Goal: Task Accomplishment & Management: Use online tool/utility

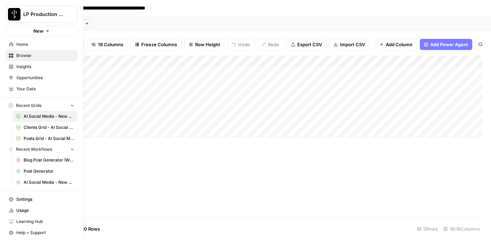
click at [35, 183] on span "AI Social Media - New Account Onboarding" at bounding box center [49, 182] width 51 height 6
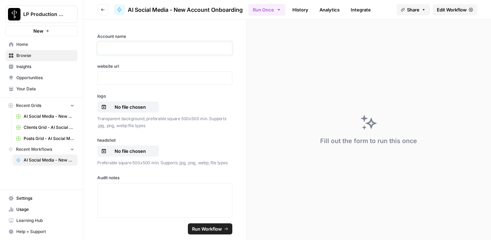
click at [155, 48] on p at bounding box center [165, 48] width 126 height 7
click at [140, 85] on div "**********" at bounding box center [164, 118] width 163 height 198
click at [137, 79] on p at bounding box center [165, 78] width 126 height 7
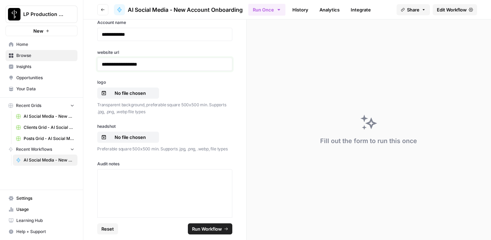
scroll to position [22, 0]
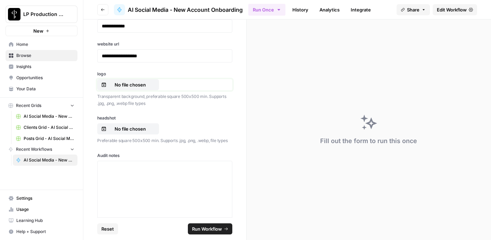
click at [120, 85] on p "No file chosen" at bounding box center [130, 84] width 44 height 7
click at [144, 81] on button "No file chosen" at bounding box center [128, 84] width 62 height 11
click at [138, 129] on p "No file chosen" at bounding box center [130, 128] width 44 height 7
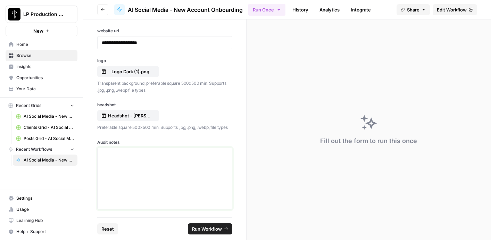
click at [197, 155] on p at bounding box center [165, 154] width 126 height 7
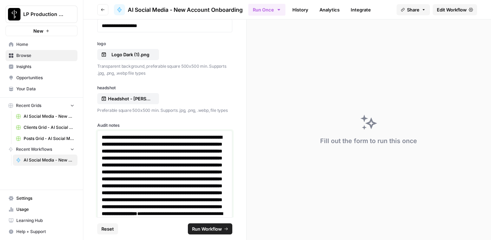
scroll to position [57, 0]
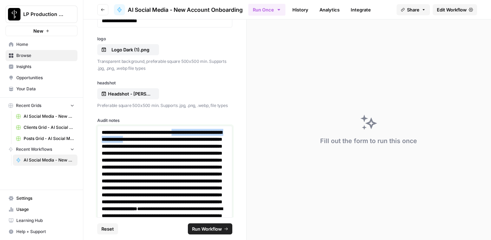
drag, startPoint x: 195, startPoint y: 131, endPoint x: 175, endPoint y: 140, distance: 21.4
click at [175, 140] on strong "**********" at bounding box center [162, 170] width 121 height 81
click at [172, 140] on strong "**********" at bounding box center [162, 170] width 121 height 81
click at [102, 132] on strong "**********" at bounding box center [162, 170] width 121 height 81
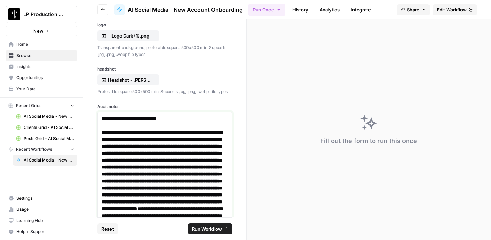
click at [168, 152] on strong "**********" at bounding box center [162, 163] width 121 height 95
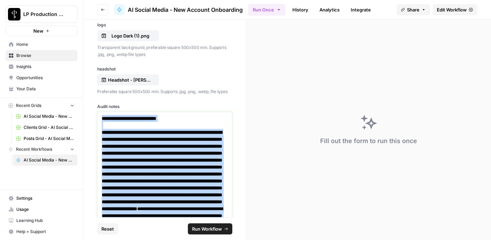
click at [168, 152] on strong "**********" at bounding box center [162, 163] width 121 height 95
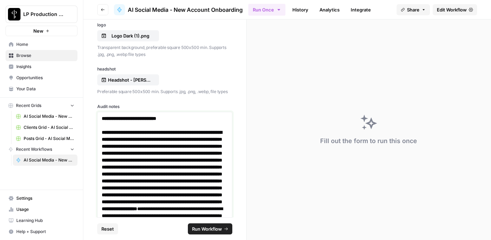
scroll to position [35, 0]
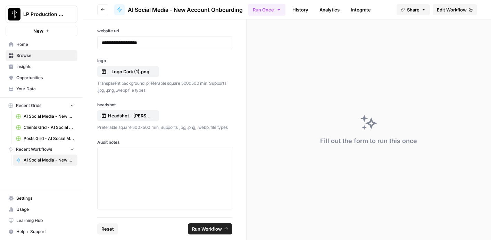
click at [137, 141] on label "Audit notes" at bounding box center [164, 142] width 135 height 6
click at [139, 154] on p at bounding box center [165, 154] width 126 height 7
click at [155, 190] on div "**********" at bounding box center [165, 179] width 126 height 56
click at [126, 154] on p "**********" at bounding box center [165, 161] width 126 height 21
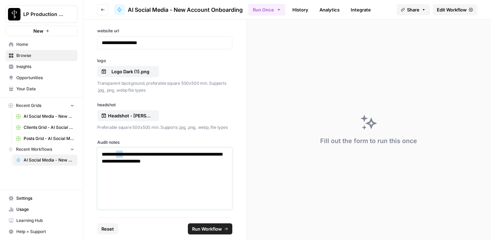
click at [126, 154] on p "**********" at bounding box center [165, 161] width 126 height 21
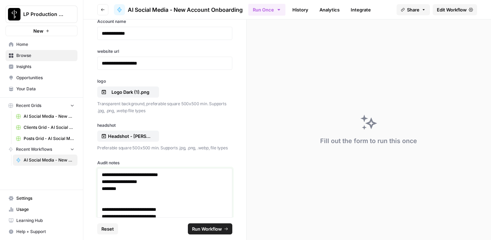
scroll to position [0, 0]
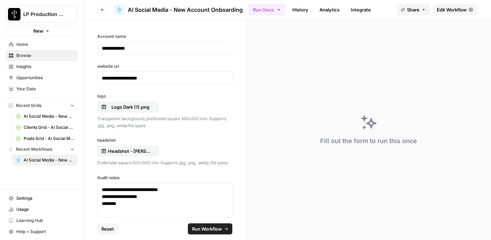
click at [210, 232] on span "Run Workflow" at bounding box center [207, 228] width 30 height 7
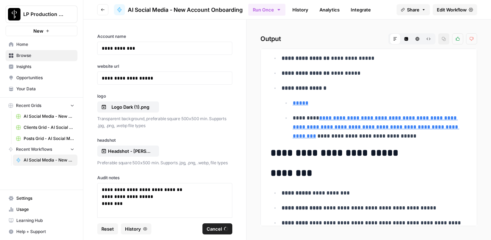
scroll to position [750, 0]
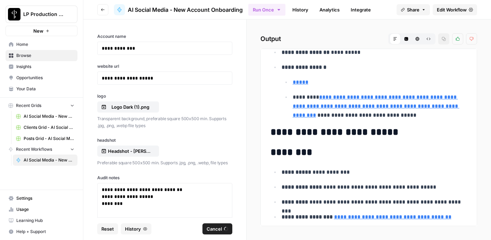
click at [51, 129] on span "Clients Grid - AI Social Media" at bounding box center [49, 127] width 51 height 6
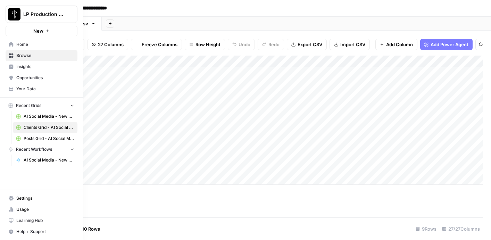
click at [30, 159] on span "AI Social Media - New Account Onboarding" at bounding box center [49, 160] width 51 height 6
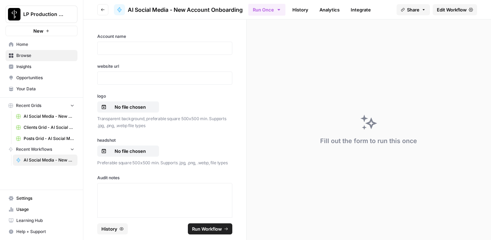
click at [307, 8] on link "History" at bounding box center [300, 9] width 24 height 11
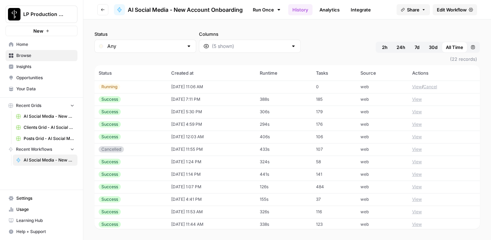
click at [209, 84] on td "10/10/25 at 11:06 AM" at bounding box center [211, 87] width 89 height 13
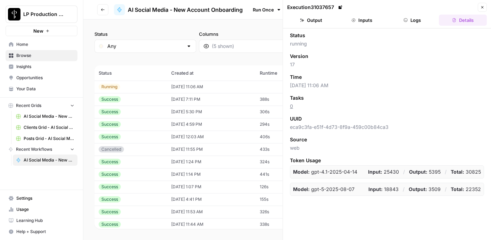
click at [318, 18] on button "Output" at bounding box center [311, 20] width 48 height 11
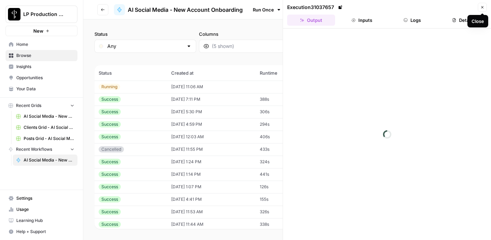
click at [485, 11] on button "Close" at bounding box center [482, 7] width 9 height 9
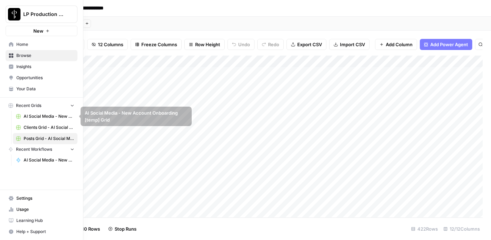
click at [47, 123] on link "Clients Grid - AI Social Media" at bounding box center [45, 127] width 65 height 11
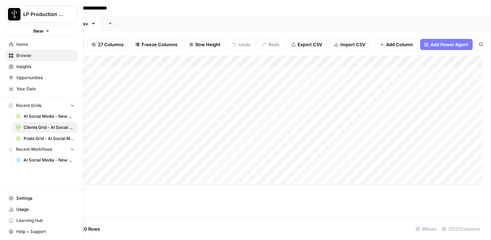
click at [52, 128] on span "Clients Grid - AI Social Media" at bounding box center [49, 127] width 51 height 6
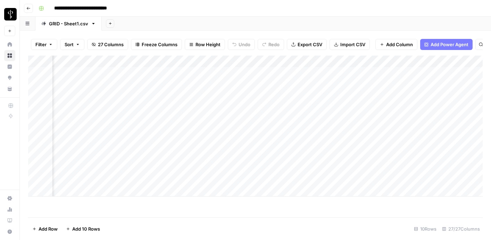
scroll to position [0, 61]
click at [245, 179] on div "Add Column" at bounding box center [255, 126] width 455 height 141
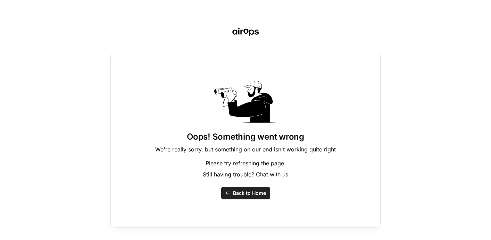
click at [245, 189] on button "Back to Home" at bounding box center [245, 193] width 49 height 13
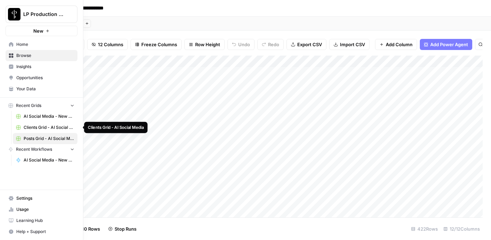
click at [37, 126] on span "Clients Grid - AI Social Media" at bounding box center [49, 127] width 51 height 6
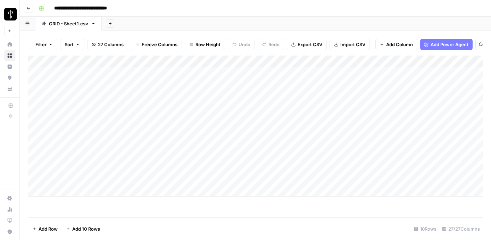
click at [311, 179] on div "Add Column" at bounding box center [255, 126] width 455 height 141
click at [300, 216] on div "Add Column" at bounding box center [255, 137] width 455 height 162
click at [240, 177] on div "Add Column" at bounding box center [255, 126] width 455 height 141
click at [277, 181] on div "Add Column" at bounding box center [255, 126] width 455 height 141
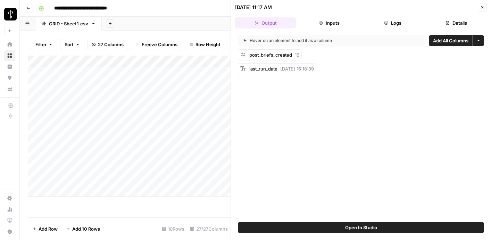
click at [482, 7] on icon "button" at bounding box center [482, 7] width 2 height 2
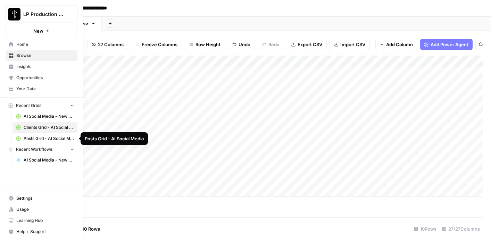
click at [37, 137] on span "Posts Grid - AI Social Media" at bounding box center [49, 138] width 51 height 6
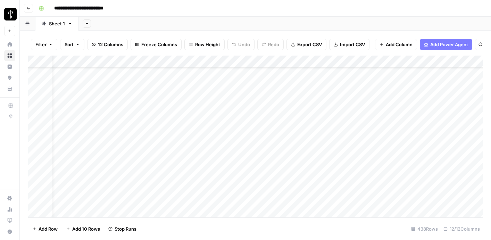
scroll to position [4928, 0]
click at [265, 130] on div "Add Column" at bounding box center [255, 137] width 455 height 162
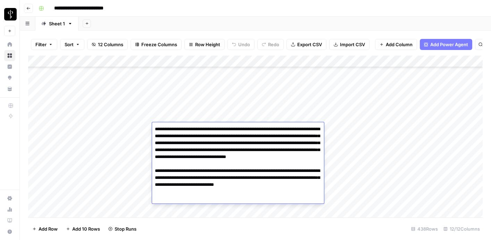
click at [266, 111] on div "Add Column" at bounding box center [255, 137] width 455 height 162
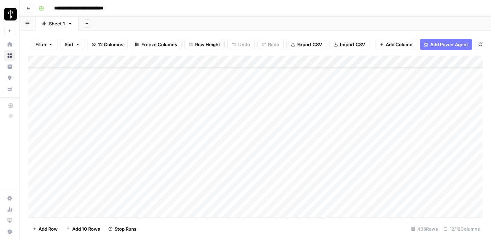
scroll to position [4969, 0]
click at [230, 94] on div "Add Column" at bounding box center [255, 137] width 455 height 162
click at [229, 87] on div "Add Column" at bounding box center [255, 137] width 455 height 162
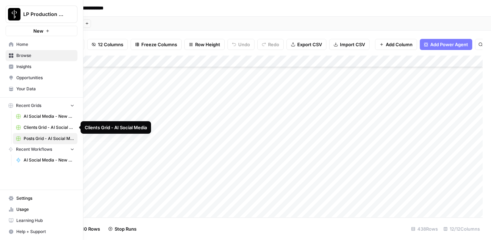
click at [50, 128] on span "Clients Grid - AI Social Media" at bounding box center [49, 127] width 51 height 6
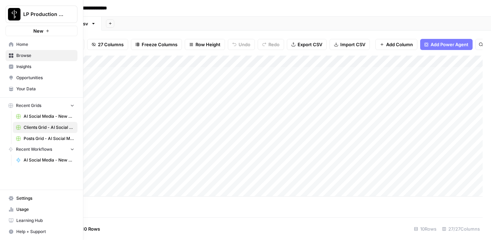
click at [39, 141] on span "Posts Grid - AI Social Media" at bounding box center [49, 138] width 51 height 6
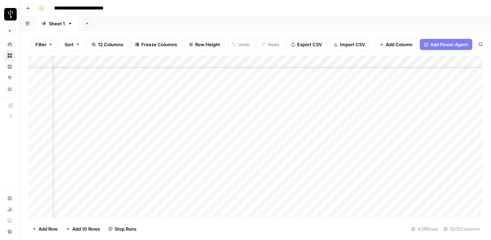
scroll to position [4914, 114]
click at [302, 143] on div "Add Column" at bounding box center [255, 137] width 455 height 162
click at [301, 155] on div "Add Column" at bounding box center [255, 137] width 455 height 162
click at [302, 171] on div "Add Column" at bounding box center [255, 137] width 455 height 162
click at [302, 183] on div "Add Column" at bounding box center [255, 137] width 455 height 162
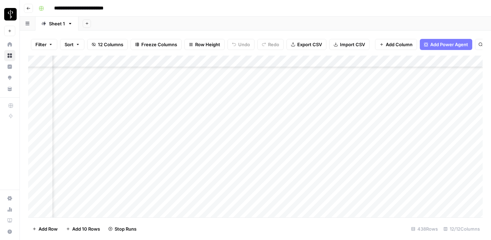
click at [302, 191] on div "Add Column" at bounding box center [255, 137] width 455 height 162
click at [299, 166] on div "Add Column" at bounding box center [255, 137] width 455 height 162
click at [299, 177] on div "Add Column" at bounding box center [255, 137] width 455 height 162
click at [293, 123] on div "Add Column" at bounding box center [255, 137] width 455 height 162
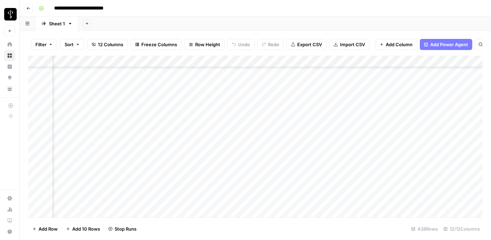
scroll to position [5034, 114]
click at [315, 84] on div "Add Column" at bounding box center [255, 137] width 455 height 162
click at [311, 197] on div "Add Column" at bounding box center [255, 137] width 455 height 162
click at [311, 163] on div "Add Column" at bounding box center [255, 137] width 455 height 162
click at [310, 177] on div "Add Column" at bounding box center [255, 137] width 455 height 162
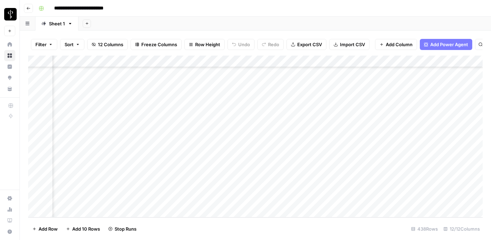
click at [307, 189] on div "Add Column" at bounding box center [255, 137] width 455 height 162
click at [304, 204] on div "Add Column" at bounding box center [255, 137] width 455 height 162
click at [300, 151] on div "Add Column" at bounding box center [255, 137] width 455 height 162
click at [299, 135] on div "Add Column" at bounding box center [255, 137] width 455 height 162
click at [314, 128] on div "Add Column" at bounding box center [255, 137] width 455 height 162
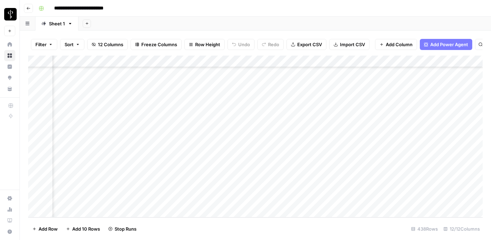
click at [311, 116] on div "Add Column" at bounding box center [255, 137] width 455 height 162
click at [307, 104] on div "Add Column" at bounding box center [255, 137] width 455 height 162
click at [306, 91] on div "Add Column" at bounding box center [255, 137] width 455 height 162
click at [304, 118] on div "Add Column" at bounding box center [255, 137] width 455 height 162
click at [307, 128] on div "Add Column" at bounding box center [255, 137] width 455 height 162
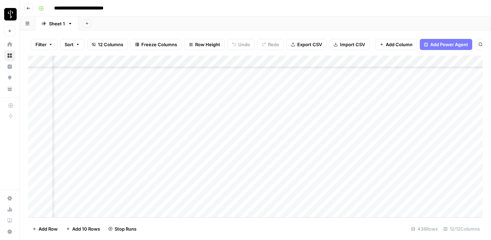
click at [308, 153] on div "Add Column" at bounding box center [255, 137] width 455 height 162
click at [308, 188] on div "Add Column" at bounding box center [255, 137] width 455 height 162
click at [307, 202] on div "Add Column" at bounding box center [255, 137] width 455 height 162
click at [133, 142] on div "Add Column" at bounding box center [255, 137] width 455 height 162
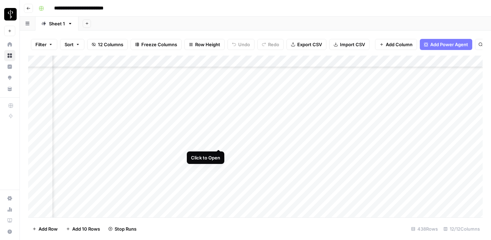
click at [219, 141] on div "Add Column" at bounding box center [255, 137] width 455 height 162
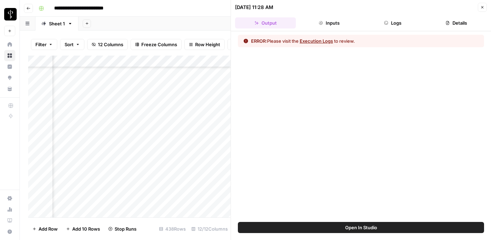
click at [323, 41] on button "Execution Logs" at bounding box center [316, 41] width 33 height 7
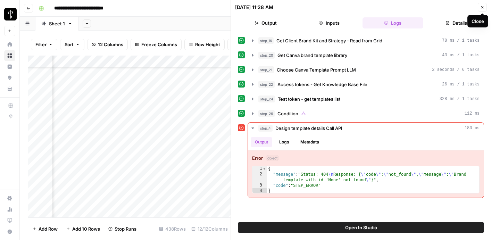
click at [483, 7] on icon "button" at bounding box center [482, 7] width 4 height 4
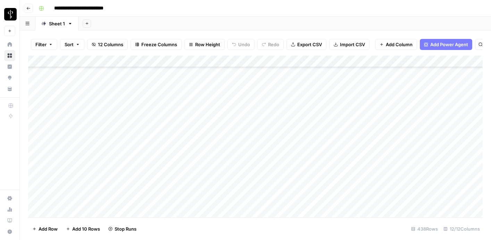
scroll to position [5013, 0]
click at [392, 142] on div "Add Column" at bounding box center [255, 137] width 455 height 162
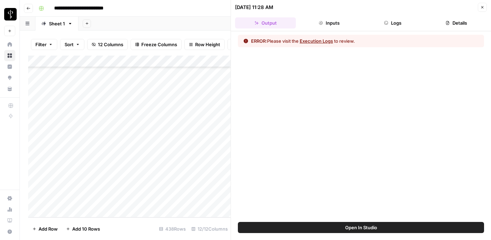
click at [326, 42] on button "Execution Logs" at bounding box center [316, 41] width 33 height 7
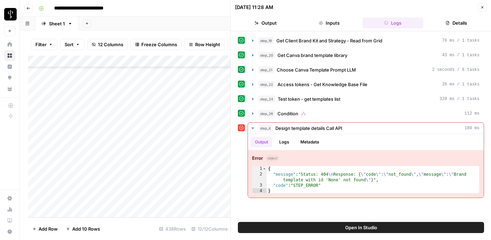
click at [484, 6] on icon "button" at bounding box center [482, 7] width 4 height 4
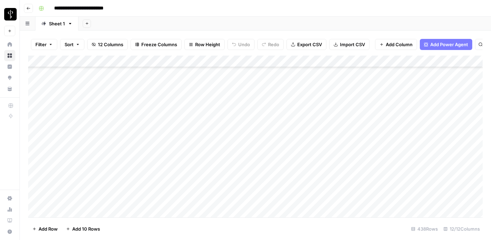
scroll to position [5034, 0]
click at [249, 99] on div "Add Column" at bounding box center [255, 137] width 455 height 162
click at [240, 100] on div "Add Column" at bounding box center [255, 137] width 455 height 162
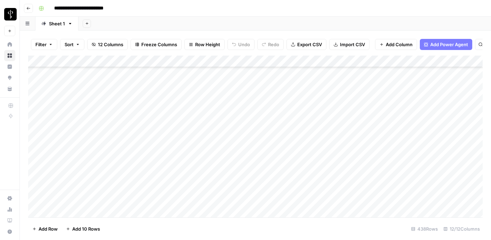
click at [240, 100] on div "Add Column" at bounding box center [255, 137] width 455 height 162
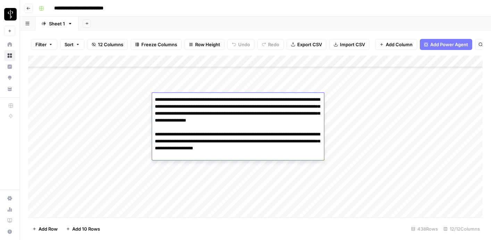
click at [243, 103] on textarea "**********" at bounding box center [238, 131] width 172 height 72
click at [206, 178] on div "Add Column" at bounding box center [255, 137] width 455 height 162
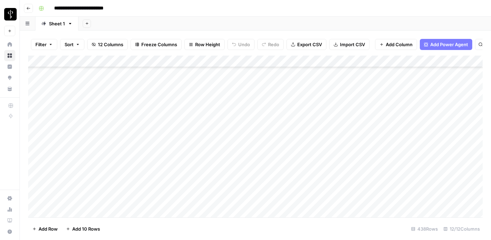
scroll to position [5034, 0]
click at [234, 127] on div "Add Column" at bounding box center [255, 137] width 455 height 162
click at [225, 98] on div "Add Column" at bounding box center [255, 137] width 455 height 162
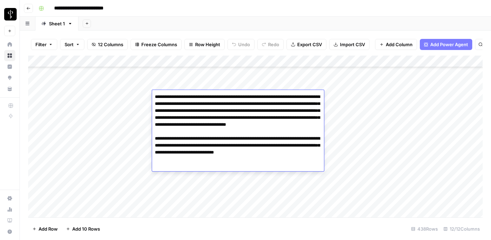
click at [188, 169] on div "Add Column" at bounding box center [255, 137] width 455 height 162
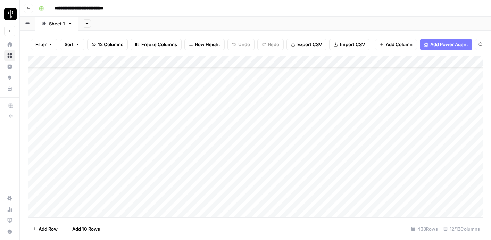
click at [198, 107] on div "Add Column" at bounding box center [255, 137] width 455 height 162
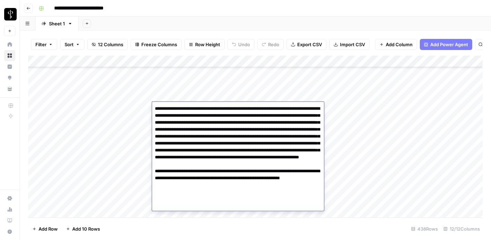
click at [203, 98] on div "Add Column" at bounding box center [255, 137] width 455 height 162
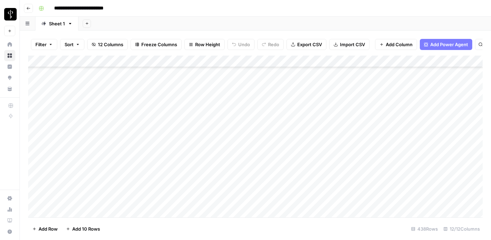
click at [203, 124] on div "Add Column" at bounding box center [255, 137] width 455 height 162
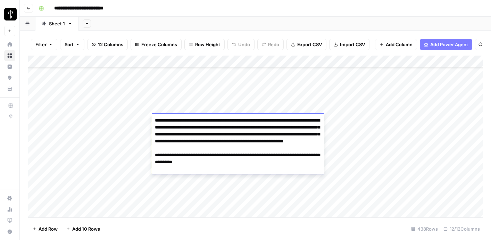
click at [189, 193] on div "Add Column" at bounding box center [255, 137] width 455 height 162
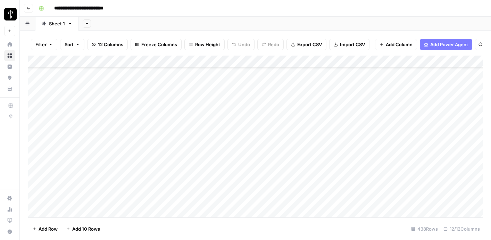
click at [183, 136] on div "Add Column" at bounding box center [255, 137] width 455 height 162
click at [183, 143] on div "Add Column" at bounding box center [255, 137] width 455 height 162
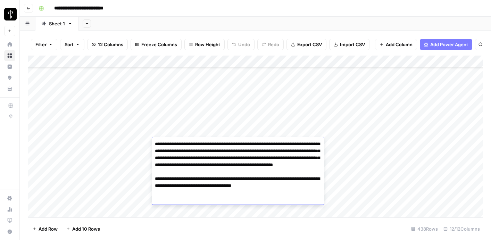
click at [120, 154] on div "Add Column" at bounding box center [255, 137] width 455 height 162
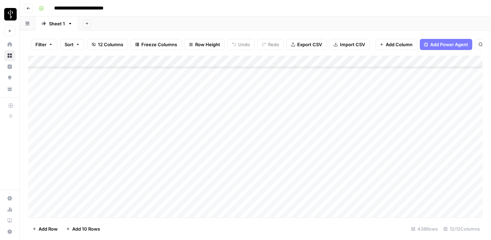
click at [180, 154] on div "Add Column" at bounding box center [255, 137] width 455 height 162
click at [234, 165] on div "Add Column" at bounding box center [255, 137] width 455 height 162
click at [219, 167] on div "Add Column" at bounding box center [255, 137] width 455 height 162
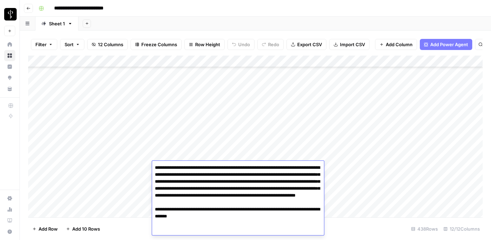
click at [215, 159] on div "Add Column" at bounding box center [255, 137] width 455 height 162
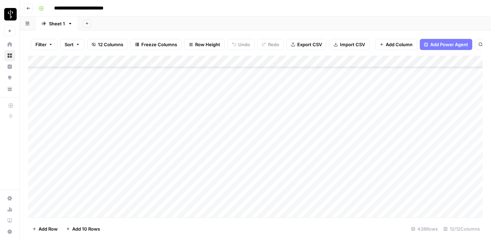
click at [209, 175] on div "Add Column" at bounding box center [255, 137] width 455 height 162
click at [214, 179] on div "Add Column" at bounding box center [255, 137] width 455 height 162
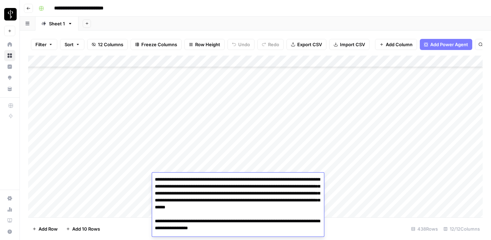
scroll to position [3, 0]
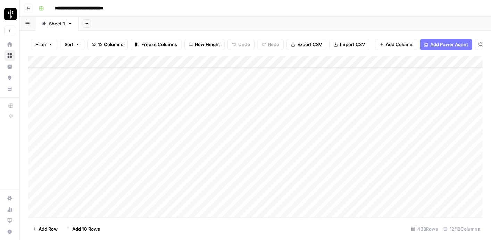
click at [222, 156] on div "Add Column" at bounding box center [255, 137] width 455 height 162
click at [216, 171] on div "Add Column" at bounding box center [255, 137] width 455 height 162
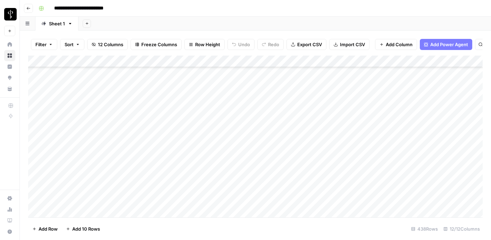
click at [216, 171] on div "Add Column" at bounding box center [255, 137] width 455 height 162
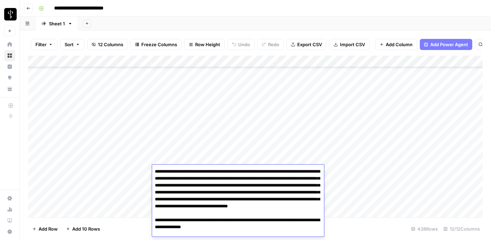
scroll to position [9, 0]
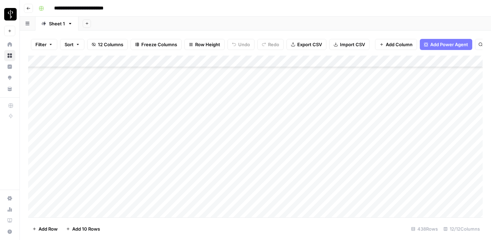
click at [224, 151] on div "Add Column" at bounding box center [255, 137] width 455 height 162
click at [224, 150] on div "Add Column" at bounding box center [255, 137] width 455 height 162
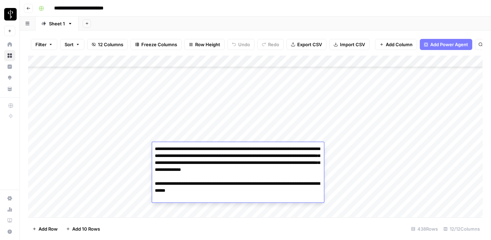
click at [242, 136] on div "Add Column" at bounding box center [255, 137] width 455 height 162
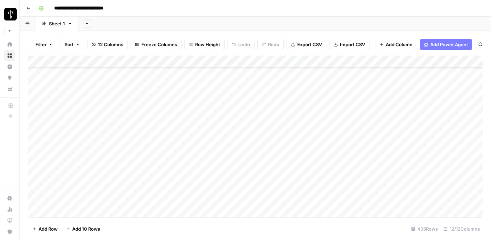
click at [223, 171] on div "Add Column" at bounding box center [255, 137] width 455 height 162
click at [258, 167] on div "Add Column" at bounding box center [255, 137] width 455 height 162
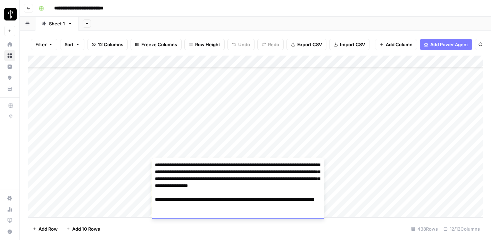
click at [264, 149] on div "Add Column" at bounding box center [255, 137] width 455 height 162
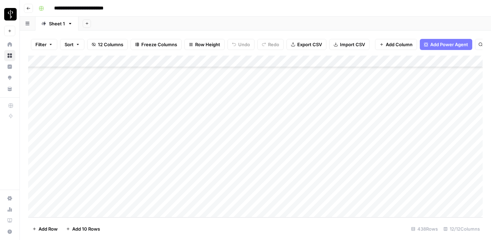
click at [237, 186] on div "Add Column" at bounding box center [255, 137] width 455 height 162
click at [239, 178] on div "Add Column" at bounding box center [255, 137] width 455 height 162
click at [234, 165] on div "Add Column" at bounding box center [255, 137] width 455 height 162
click at [199, 111] on div "Add Column" at bounding box center [255, 137] width 455 height 162
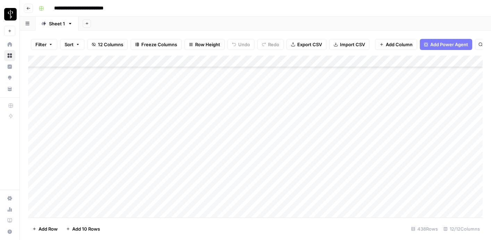
click at [214, 114] on div "Add Column" at bounding box center [255, 137] width 455 height 162
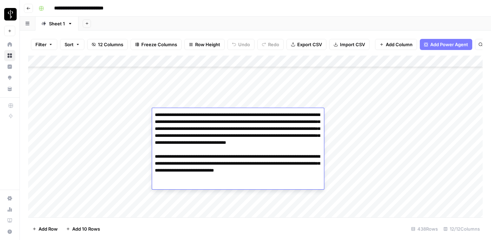
click at [124, 110] on div "Add Column" at bounding box center [255, 137] width 455 height 162
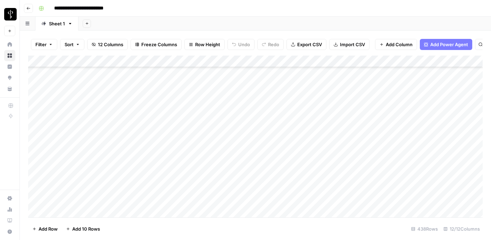
click at [192, 126] on div "Add Column" at bounding box center [255, 137] width 455 height 162
click at [184, 136] on div "Add Column" at bounding box center [255, 137] width 455 height 162
click at [197, 137] on div "Add Column" at bounding box center [255, 137] width 455 height 162
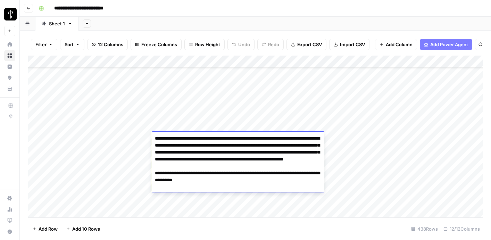
click at [121, 140] on div "Add Column" at bounding box center [255, 137] width 455 height 162
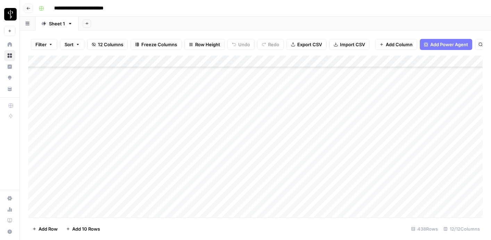
click at [189, 146] on div "Add Column" at bounding box center [255, 137] width 455 height 162
click at [199, 164] on div "Add Column" at bounding box center [255, 137] width 455 height 162
click at [439, 92] on div "Add Column" at bounding box center [255, 137] width 455 height 162
click at [475, 96] on div "Add Column" at bounding box center [255, 137] width 455 height 162
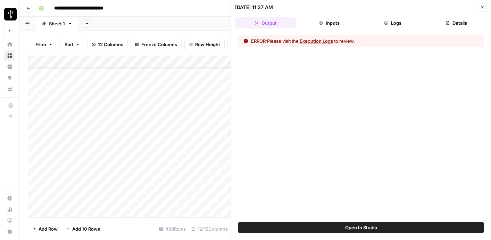
click at [320, 41] on button "Execution Logs" at bounding box center [316, 41] width 33 height 7
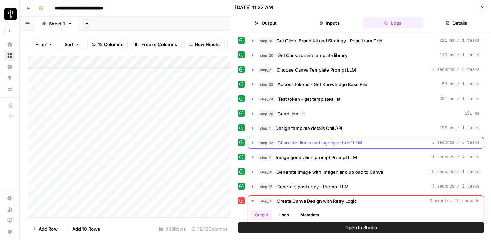
scroll to position [52, 0]
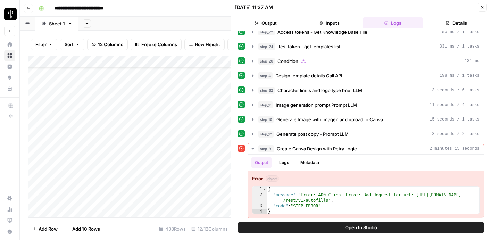
click at [483, 5] on icon "button" at bounding box center [482, 7] width 4 height 4
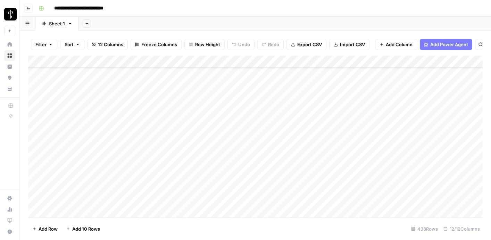
scroll to position [5034, 0]
